Goal: Information Seeking & Learning: Check status

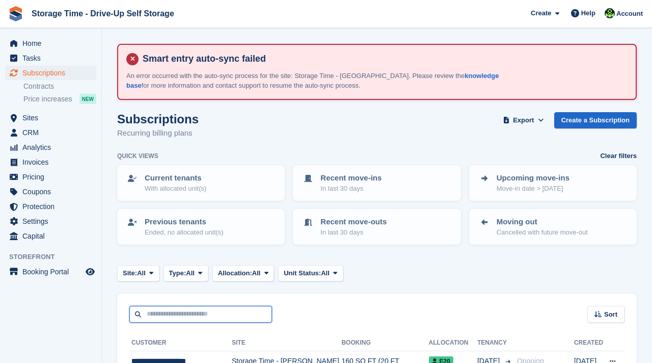
click at [150, 316] on input "text" at bounding box center [200, 314] width 143 height 17
type input "*******"
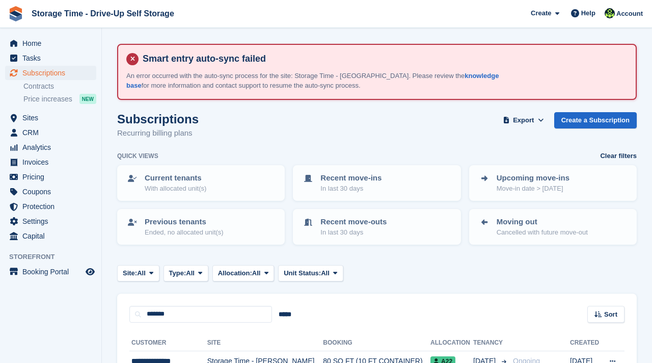
click at [355, 307] on div "******* ***** Sort Sort by Customer name Date created Move in date Move out dat…" at bounding box center [377, 308] width 520 height 29
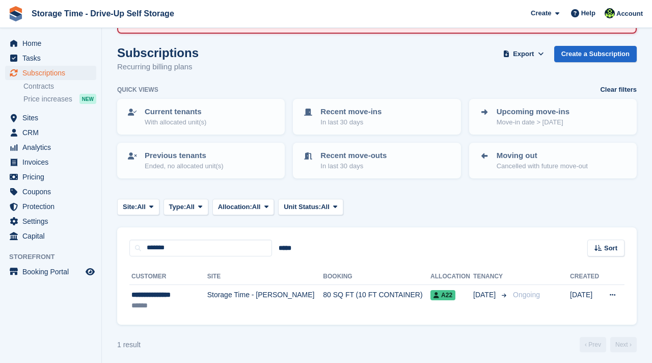
scroll to position [71, 0]
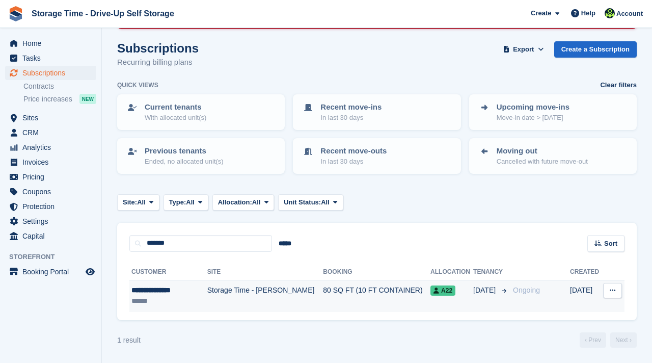
click at [334, 296] on td "80 SQ FT (10 FT CONTAINER)" at bounding box center [377, 296] width 108 height 32
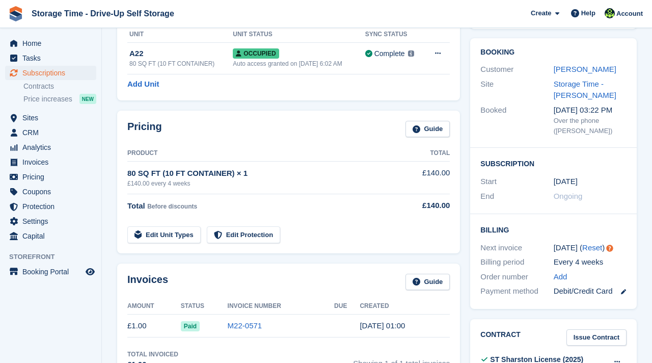
scroll to position [143, 0]
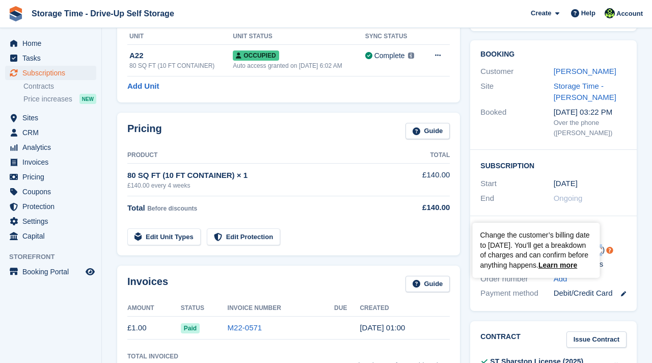
drag, startPoint x: 480, startPoint y: 248, endPoint x: 613, endPoint y: 250, distance: 133.0
click at [613, 250] on div "Billing Next invoice [DATE] ( Reset ) Billing period Every 4 weeks Order number…" at bounding box center [553, 263] width 167 height 95
click at [618, 252] on div "[DATE] ( Reset )" at bounding box center [590, 250] width 73 height 12
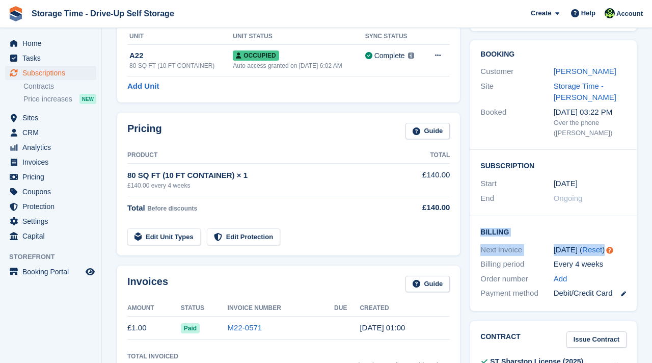
drag, startPoint x: 618, startPoint y: 252, endPoint x: 596, endPoint y: 203, distance: 53.3
click at [596, 203] on div "Booking Customer [PERSON_NAME] Site Storage Time - Sharston Booked [DATE] 03:22…" at bounding box center [553, 175] width 167 height 271
click at [590, 211] on div "Subscription Start [DATE] End Ongoing" at bounding box center [553, 183] width 167 height 66
drag, startPoint x: 481, startPoint y: 252, endPoint x: 593, endPoint y: 256, distance: 112.2
click at [593, 256] on div "Next invoice [DATE] ( Reset )" at bounding box center [554, 250] width 146 height 15
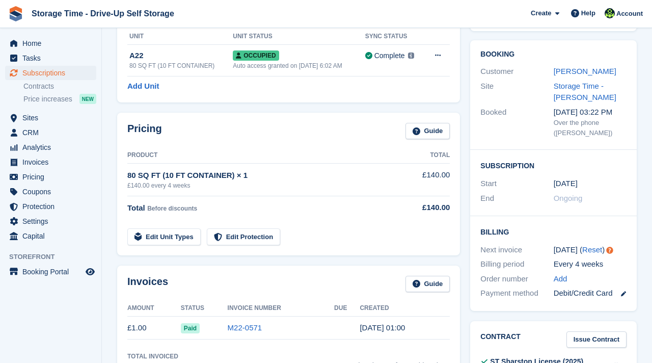
click at [604, 261] on div "Every 4 weeks" at bounding box center [590, 264] width 73 height 12
drag, startPoint x: 325, startPoint y: 333, endPoint x: 140, endPoint y: 330, distance: 185.0
click at [140, 330] on tr "£1.00 Paid M22-0571 [DATE] 01:00" at bounding box center [288, 327] width 323 height 23
click at [249, 306] on th "Invoice Number" at bounding box center [281, 308] width 106 height 16
drag, startPoint x: 512, startPoint y: 251, endPoint x: 575, endPoint y: 255, distance: 63.4
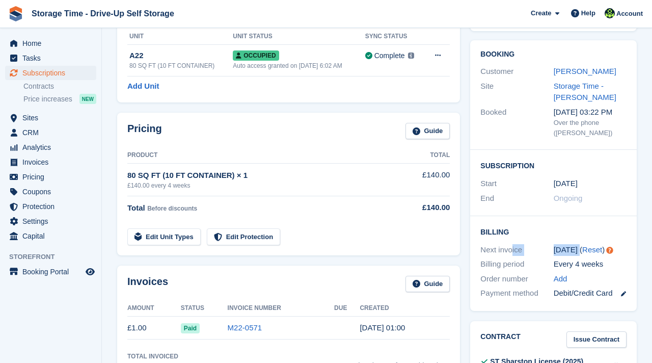
click at [575, 255] on div "Next invoice [DATE] ( Reset )" at bounding box center [554, 250] width 146 height 15
click at [567, 234] on h2 "Billing" at bounding box center [554, 231] width 146 height 10
click at [348, 225] on td "Edit Unit Types Edit Protection" at bounding box center [263, 234] width 273 height 21
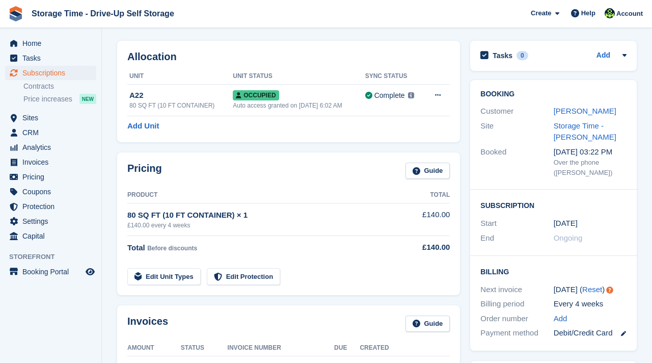
scroll to position [102, 0]
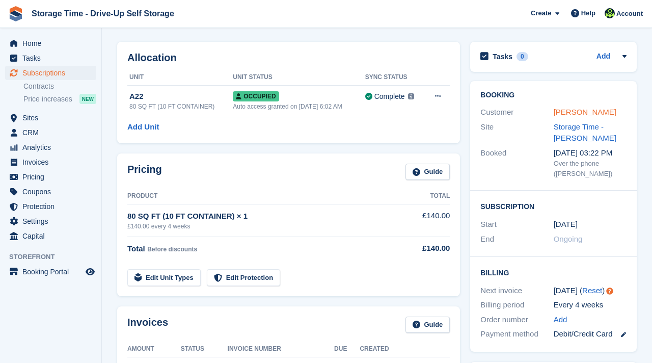
click at [576, 115] on link "[PERSON_NAME]" at bounding box center [585, 112] width 63 height 9
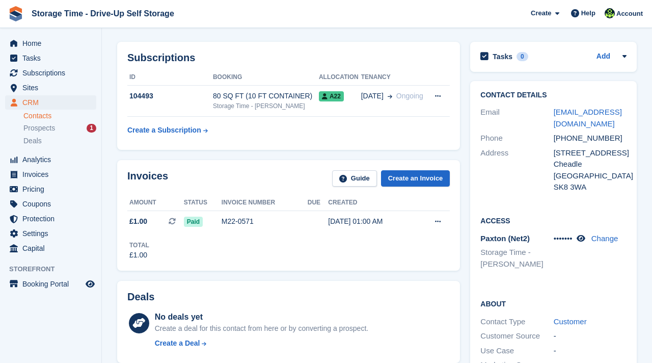
scroll to position [82, 0]
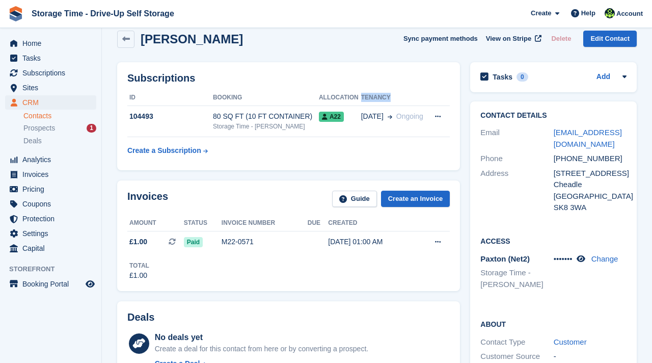
drag, startPoint x: 361, startPoint y: 98, endPoint x: 419, endPoint y: 101, distance: 58.2
click at [419, 101] on th "Tenancy" at bounding box center [394, 98] width 66 height 16
click at [57, 71] on span "Subscriptions" at bounding box center [52, 73] width 61 height 14
